Goal: Find specific page/section: Find specific page/section

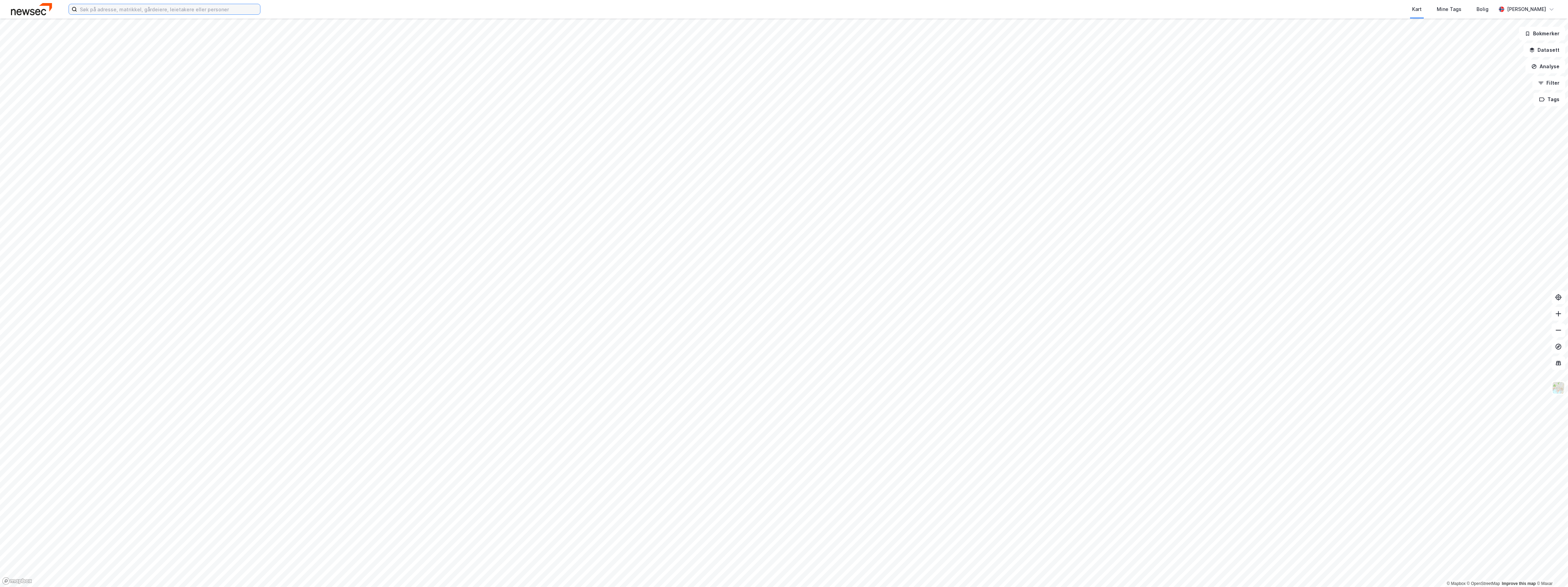
click at [175, 13] on input at bounding box center [169, 9] width 183 height 10
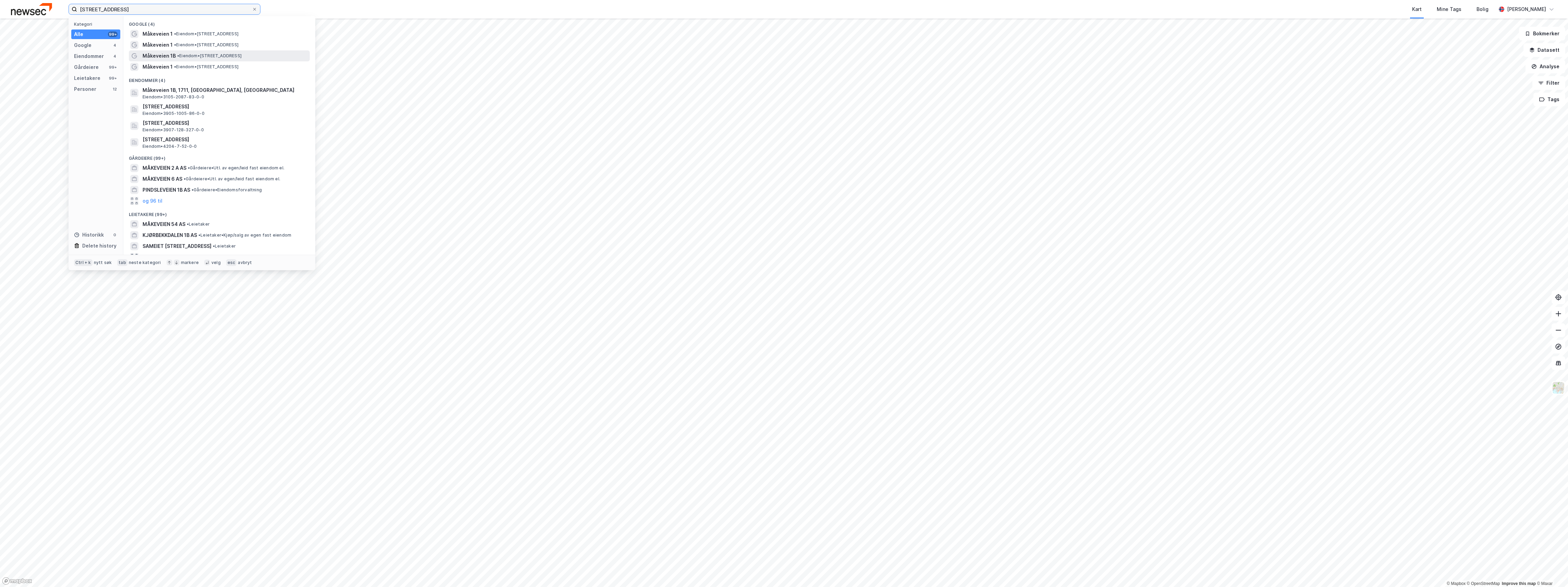
type input "[STREET_ADDRESS]"
click at [231, 54] on span "• Eiendom • [STREET_ADDRESS]" at bounding box center [209, 55] width 65 height 5
